Goal: Task Accomplishment & Management: Manage account settings

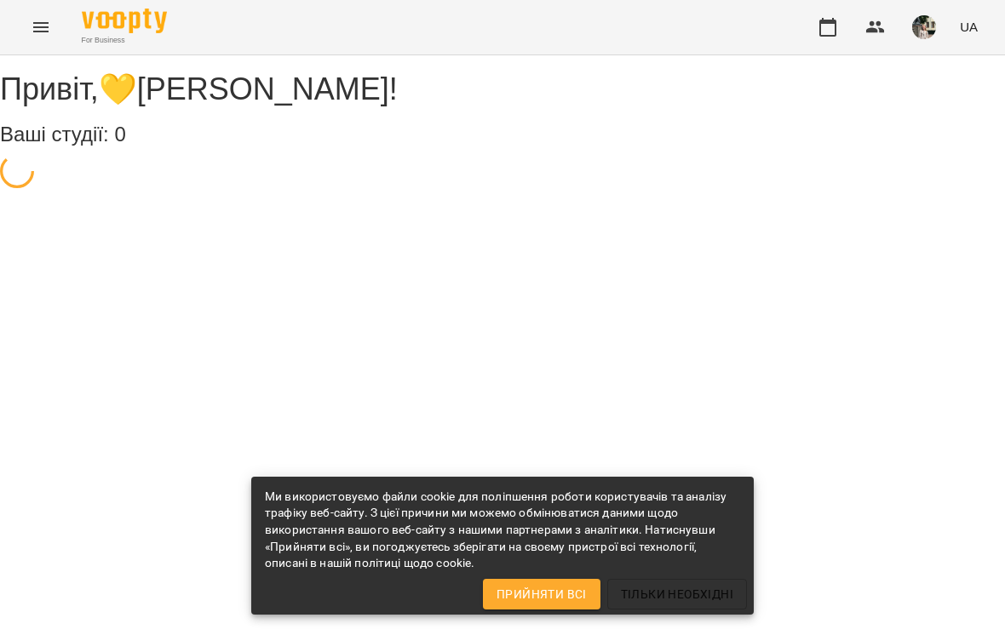
click at [836, 23] on icon "button" at bounding box center [827, 27] width 17 height 19
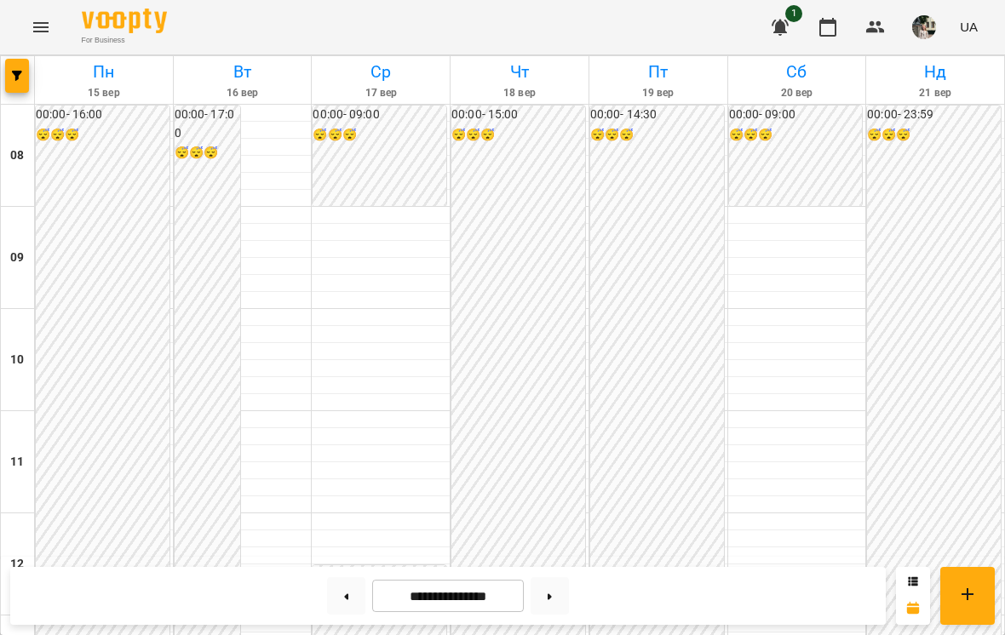
scroll to position [843, 0]
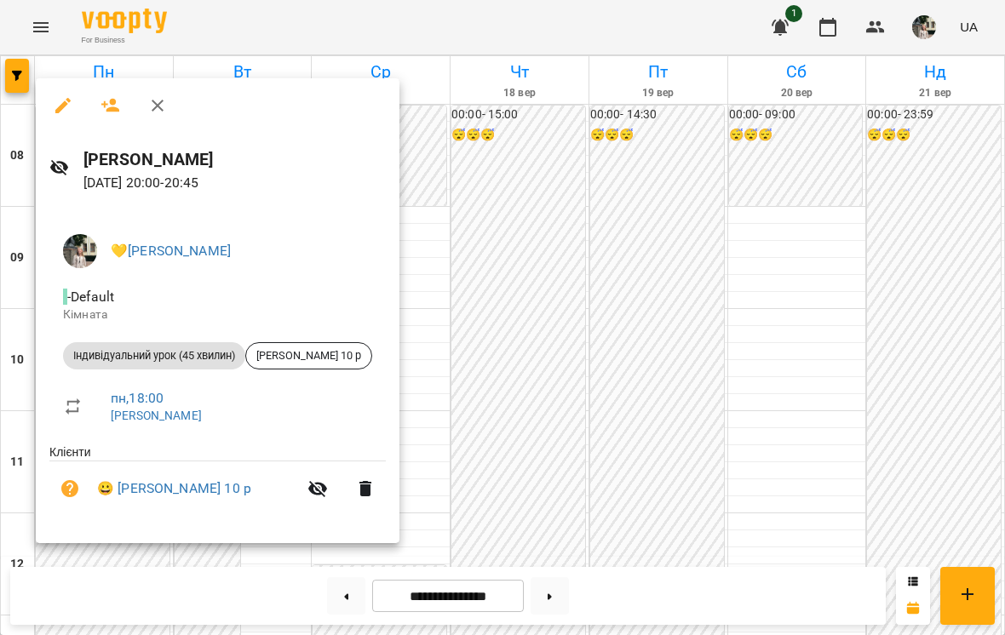
click at [833, 174] on div at bounding box center [502, 317] width 1005 height 635
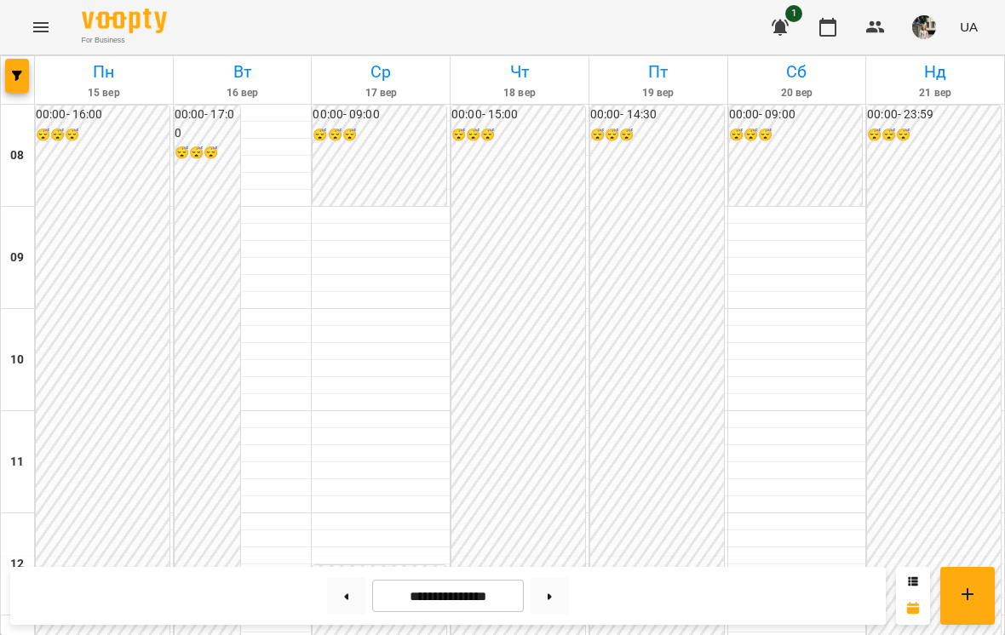
scroll to position [902, 0]
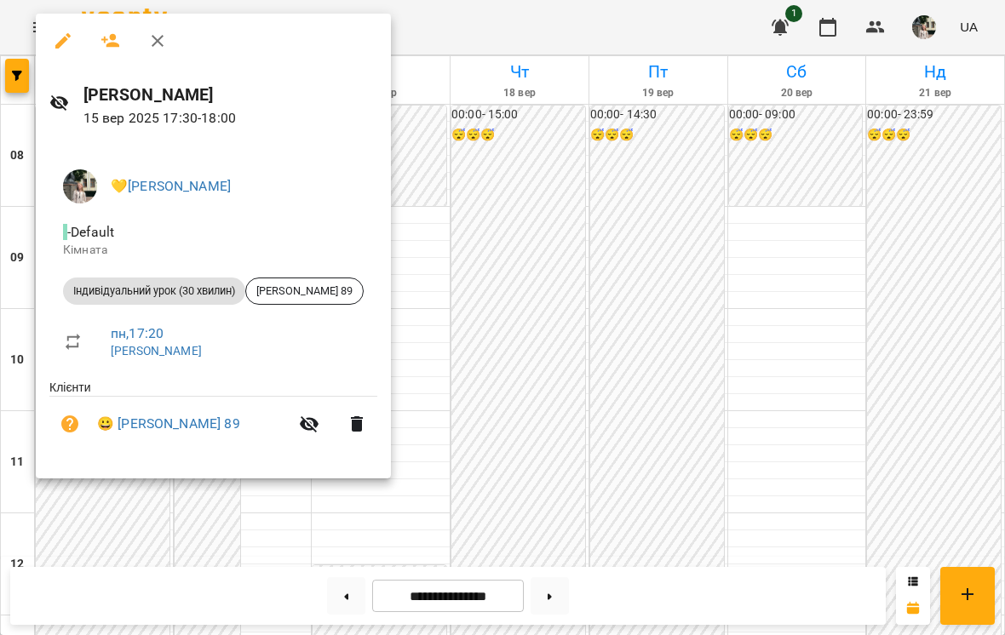
click at [519, 406] on div at bounding box center [502, 317] width 1005 height 635
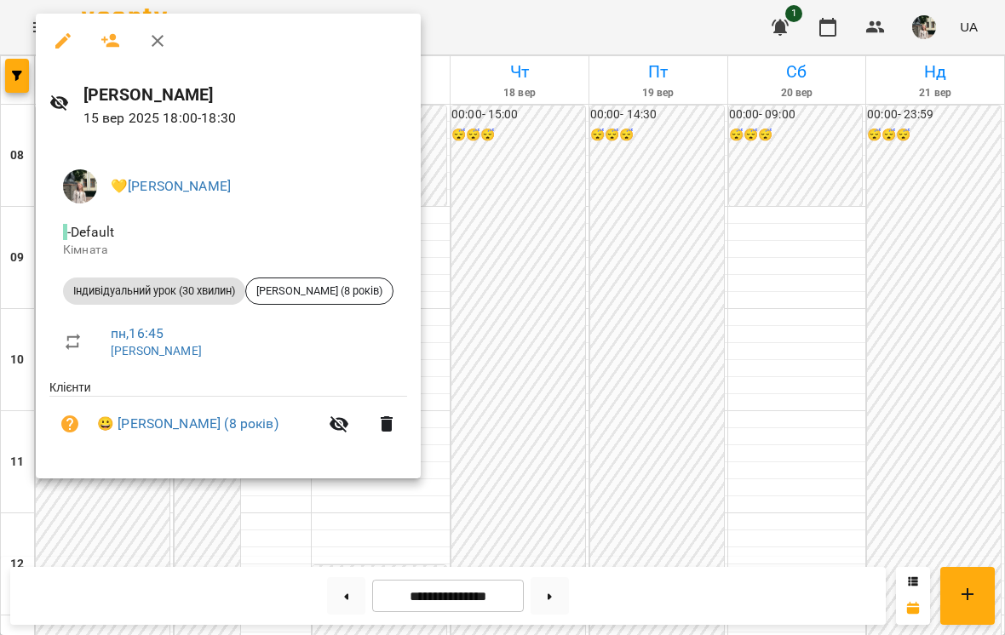
click at [508, 291] on div at bounding box center [502, 317] width 1005 height 635
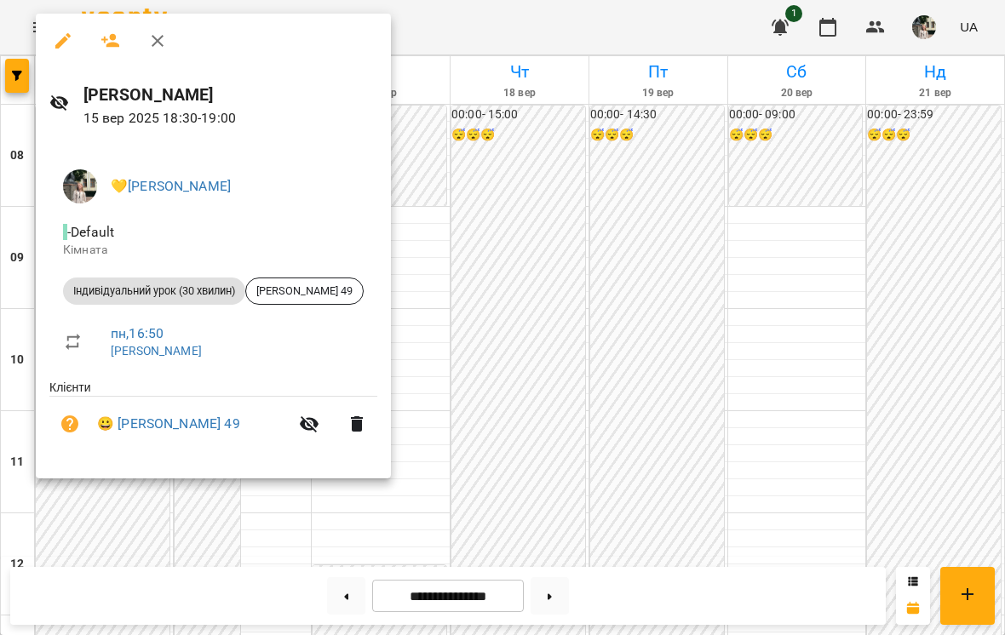
click at [496, 315] on div at bounding box center [502, 317] width 1005 height 635
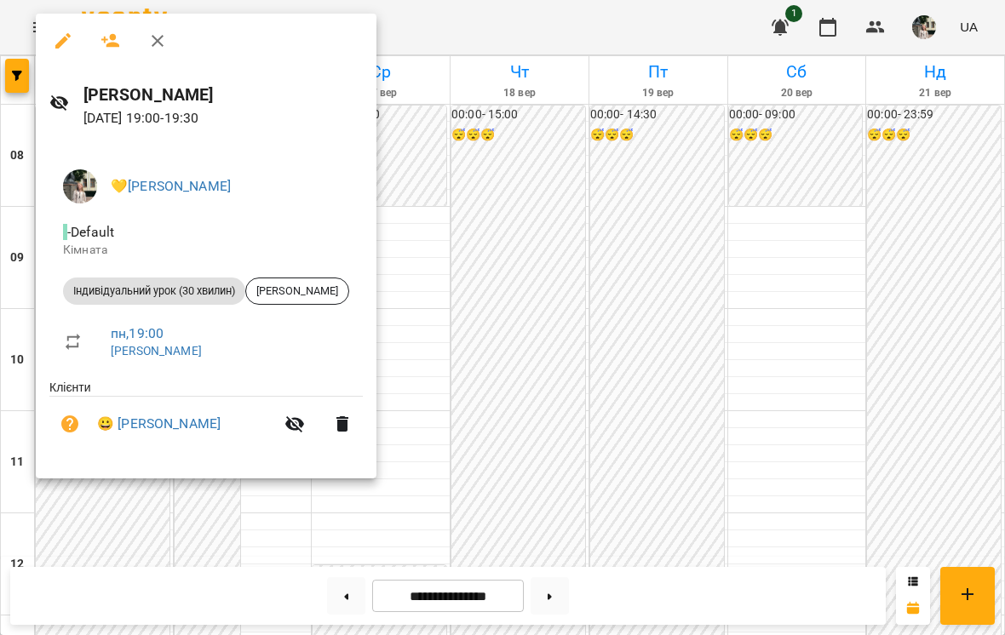
click at [501, 324] on div at bounding box center [502, 317] width 1005 height 635
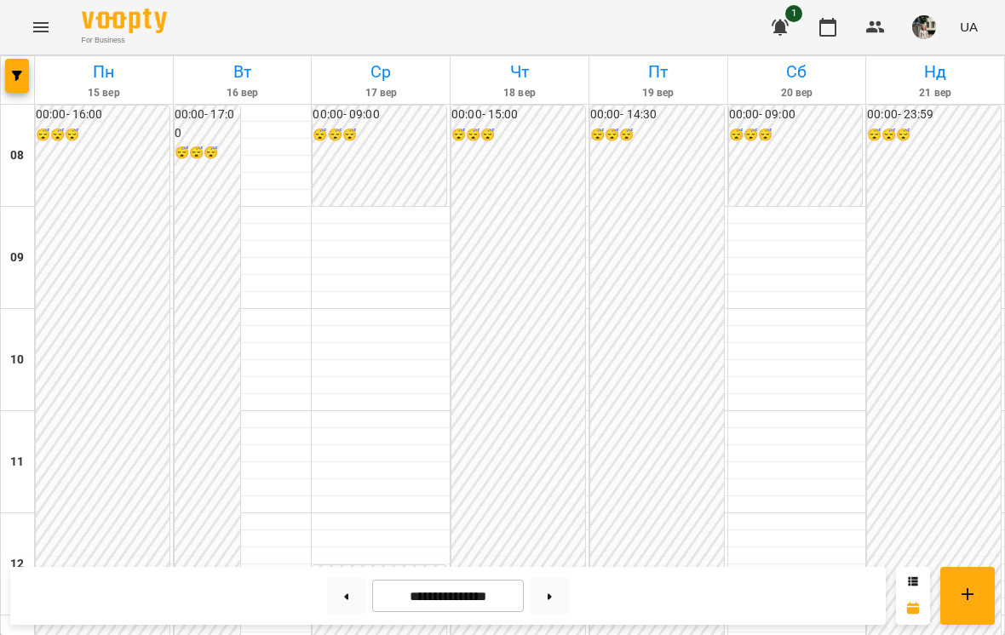
scroll to position [683, 0]
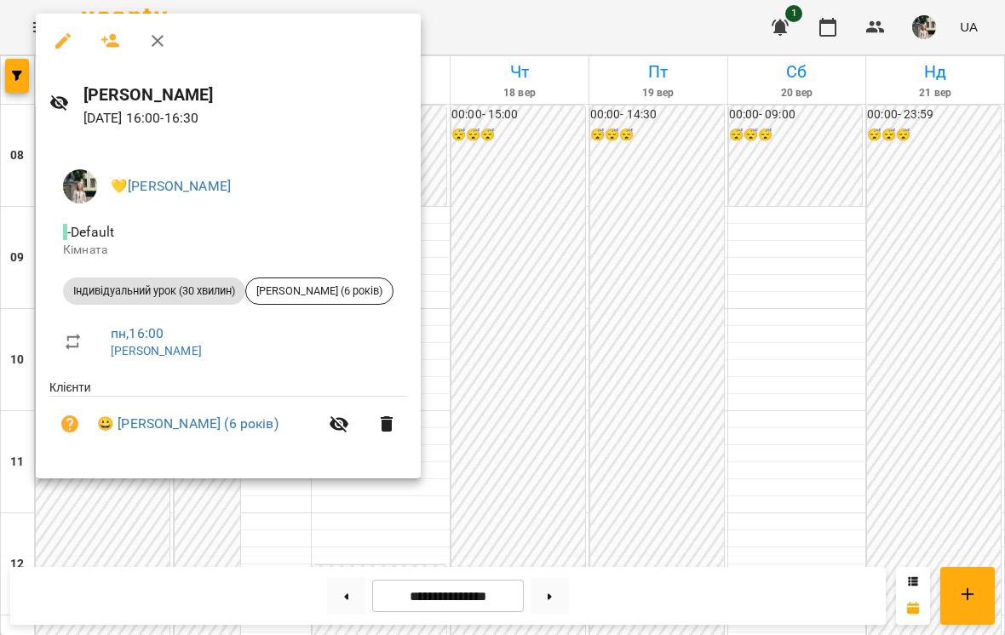
click at [646, 232] on div at bounding box center [502, 317] width 1005 height 635
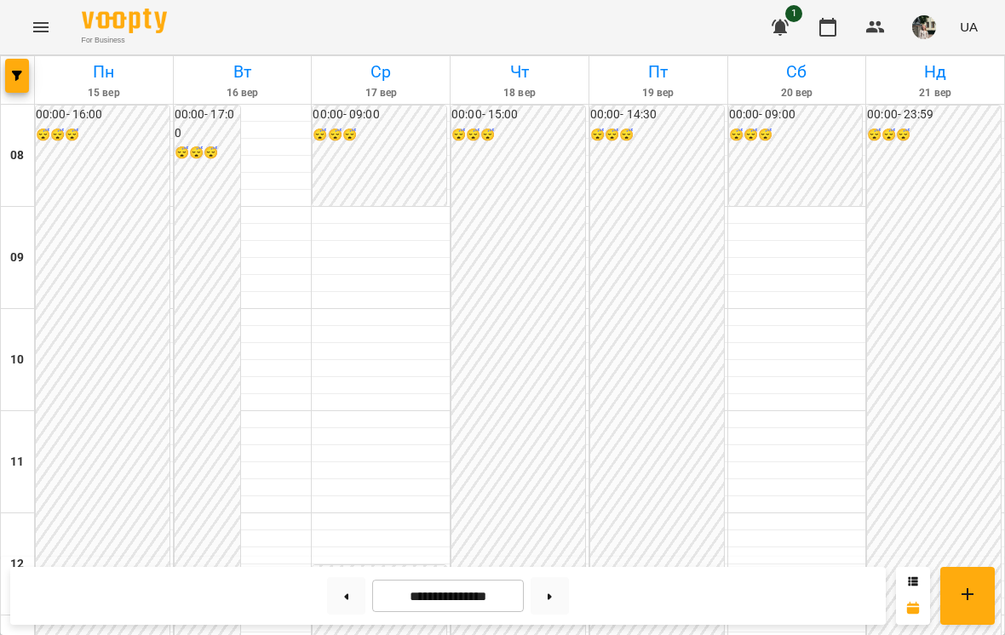
scroll to position [850, 0]
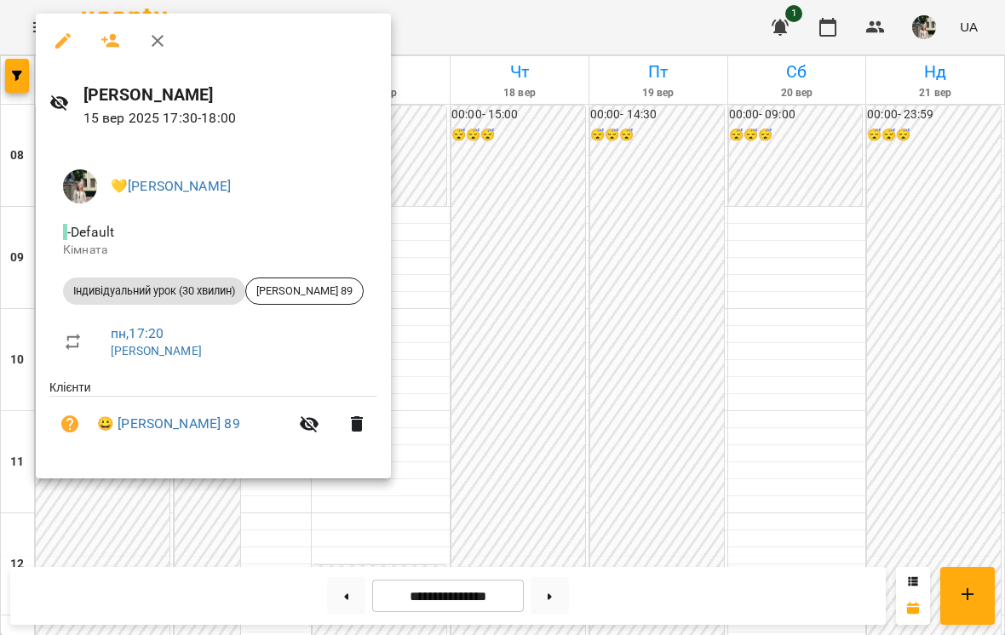
click at [478, 119] on div at bounding box center [502, 317] width 1005 height 635
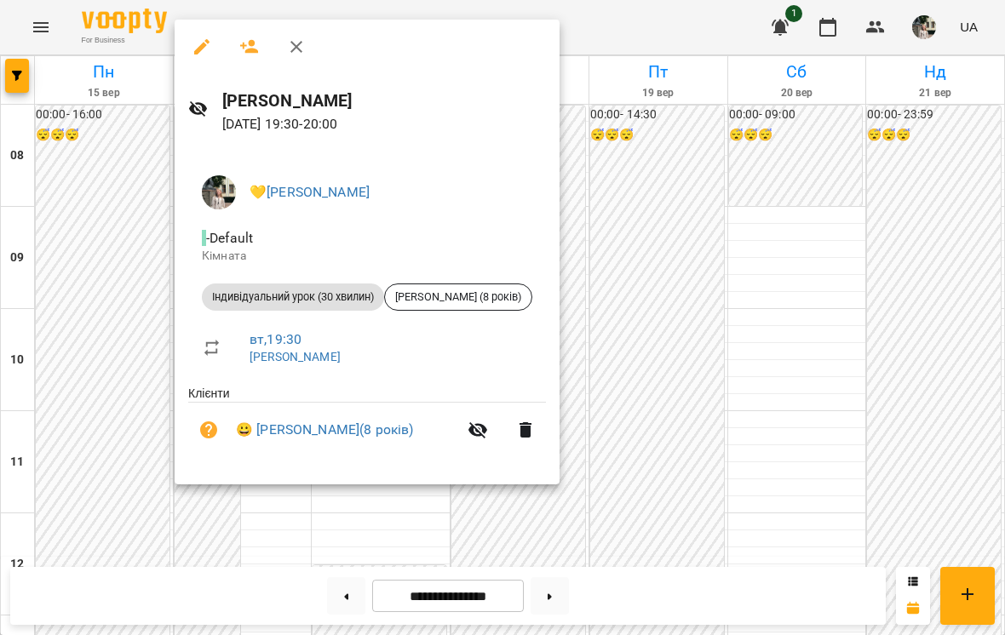
click at [604, 109] on div at bounding box center [502, 317] width 1005 height 635
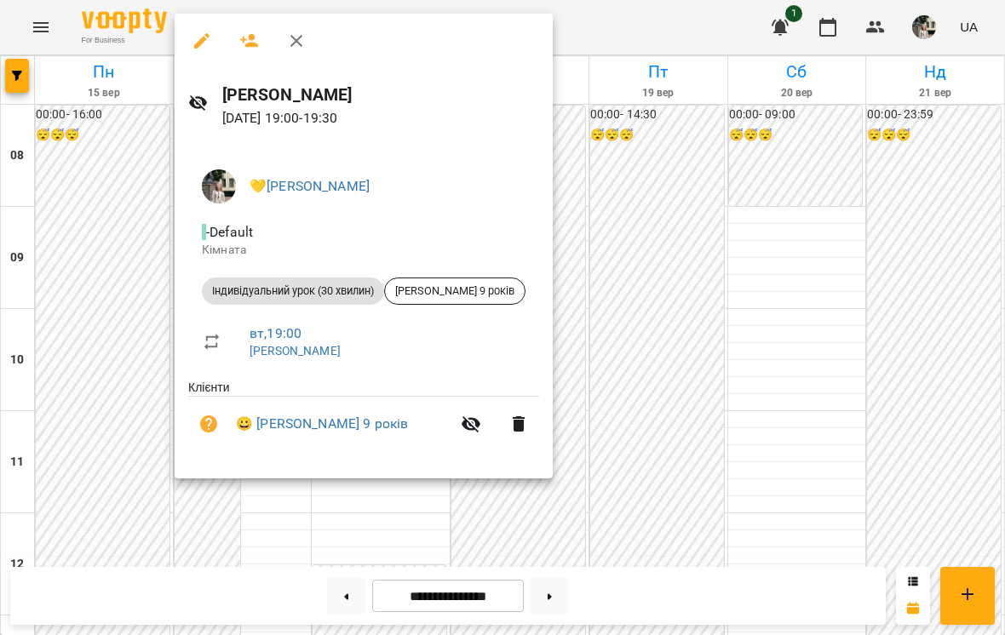
click at [678, 363] on div at bounding box center [502, 317] width 1005 height 635
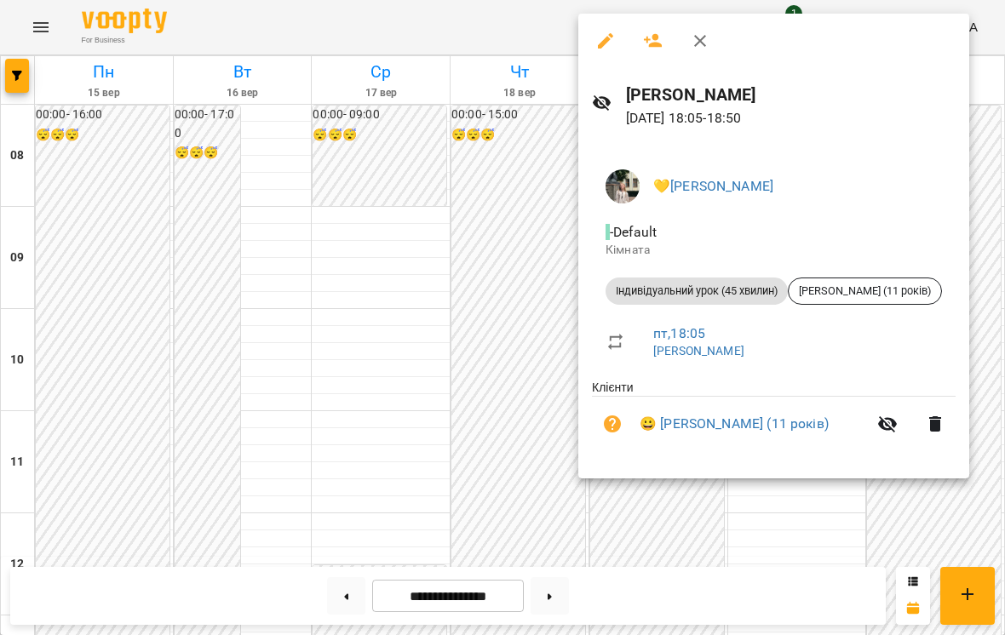
click at [433, 467] on div at bounding box center [502, 317] width 1005 height 635
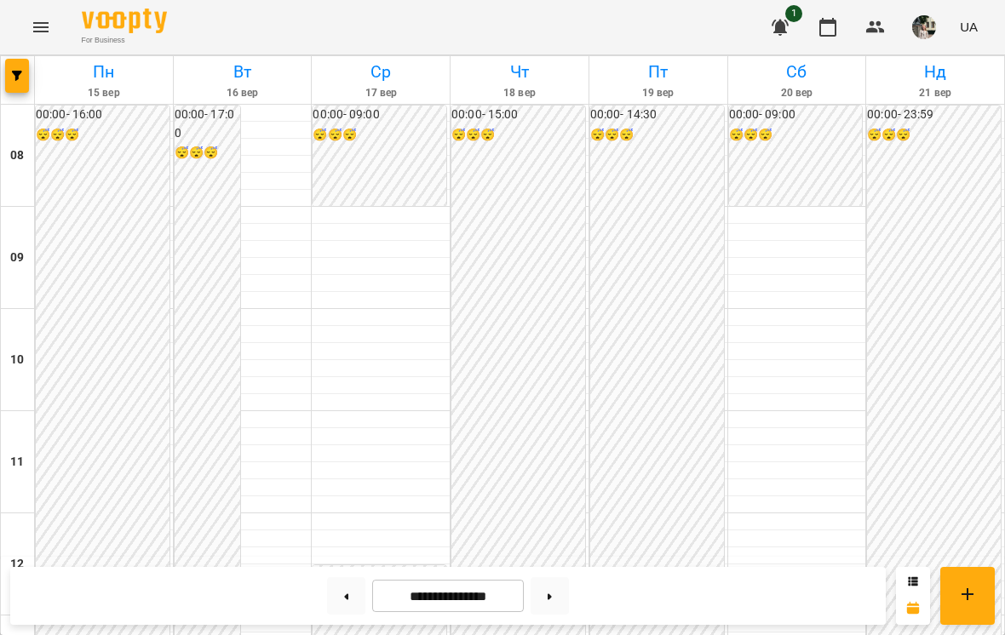
scroll to position [546, 0]
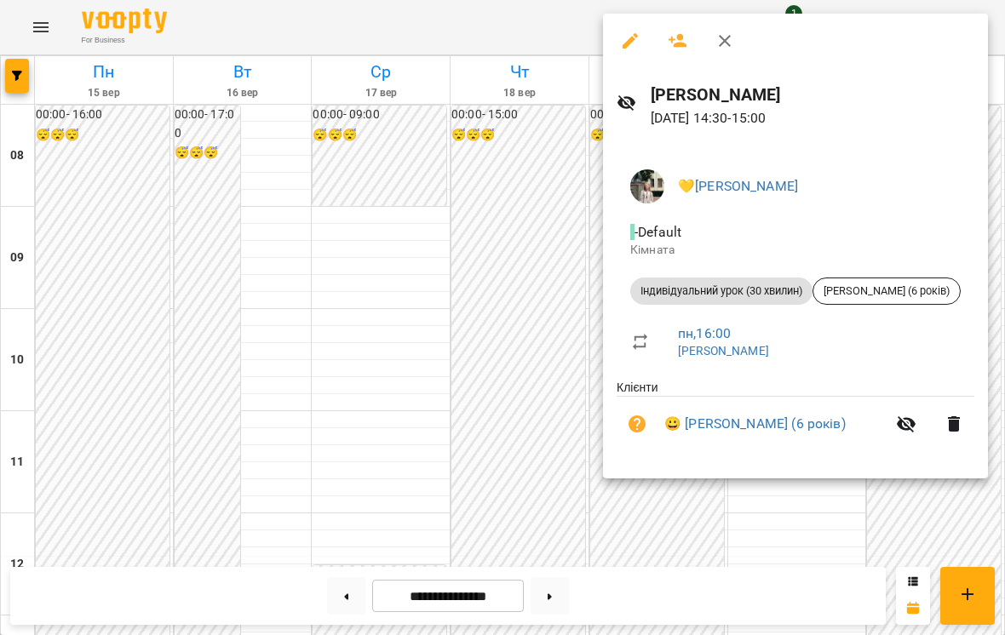
click at [401, 369] on div at bounding box center [502, 317] width 1005 height 635
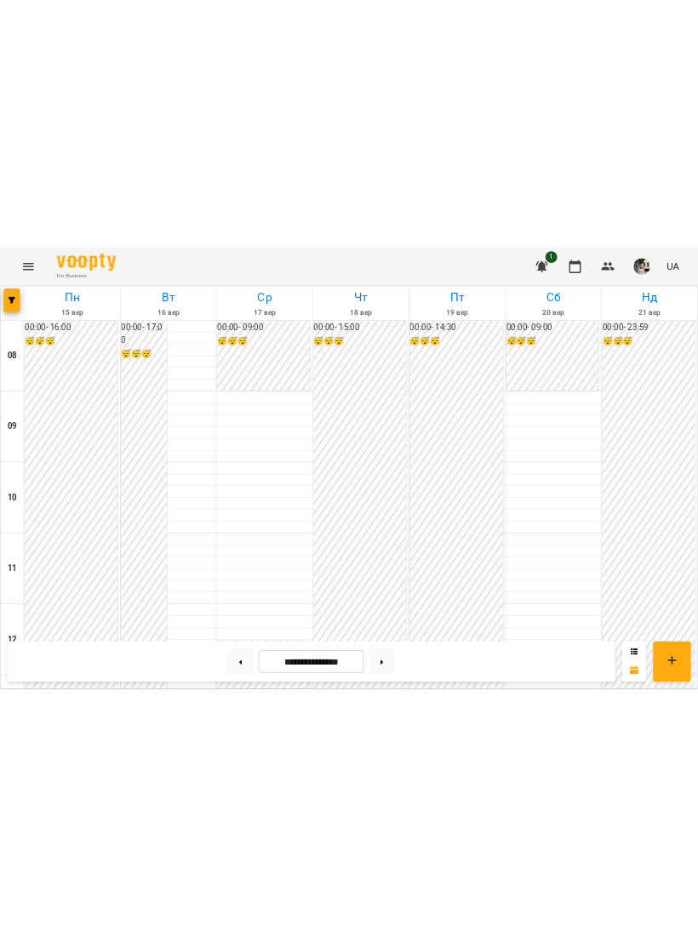
scroll to position [393, 0]
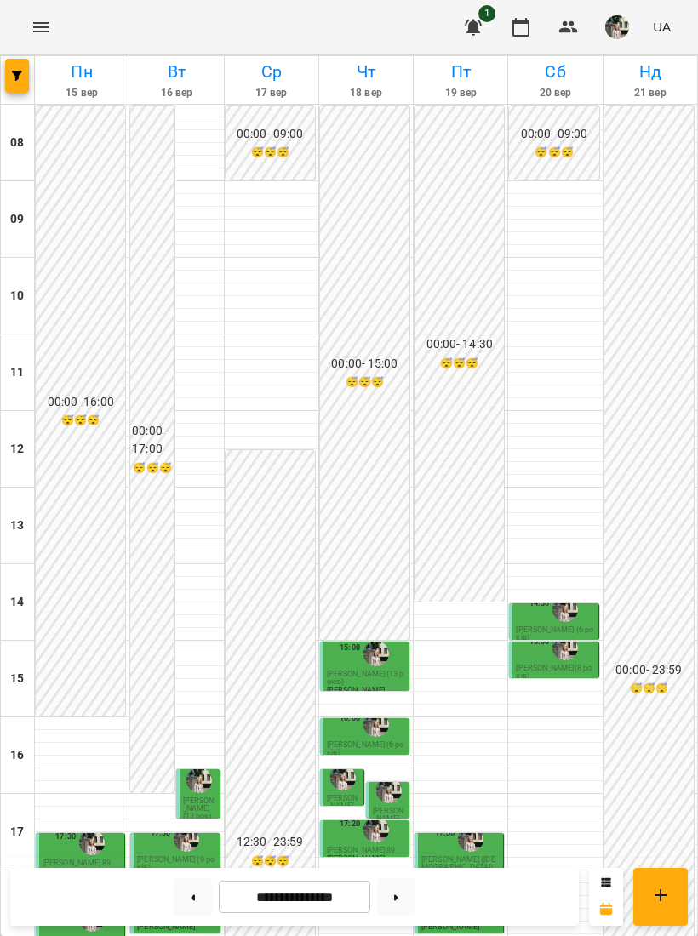
click at [62, 634] on div "17:30" at bounding box center [65, 843] width 20 height 32
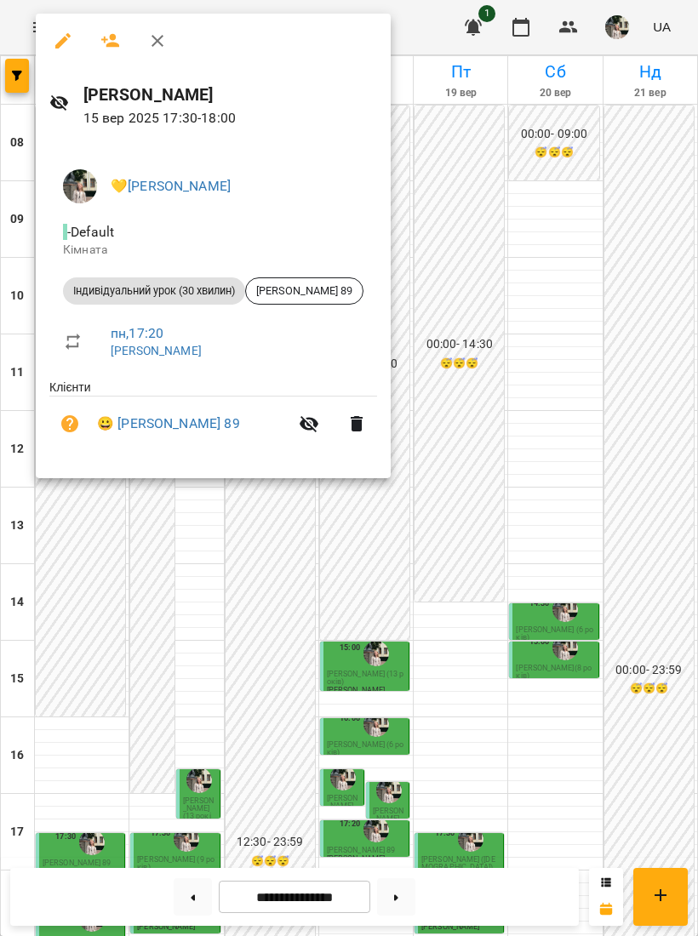
click at [318, 634] on div at bounding box center [349, 468] width 698 height 936
